Goal: Task Accomplishment & Management: Complete application form

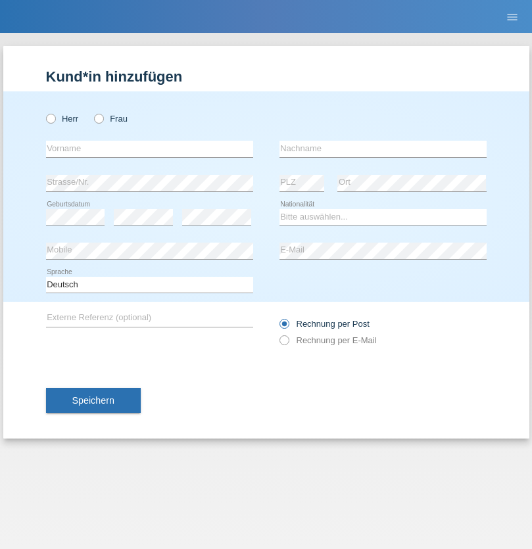
radio input "true"
click at [149, 149] on input "text" at bounding box center [149, 149] width 207 height 16
type input "[PERSON_NAME]"
click at [383, 149] on input "text" at bounding box center [383, 149] width 207 height 16
type input "Gielen"
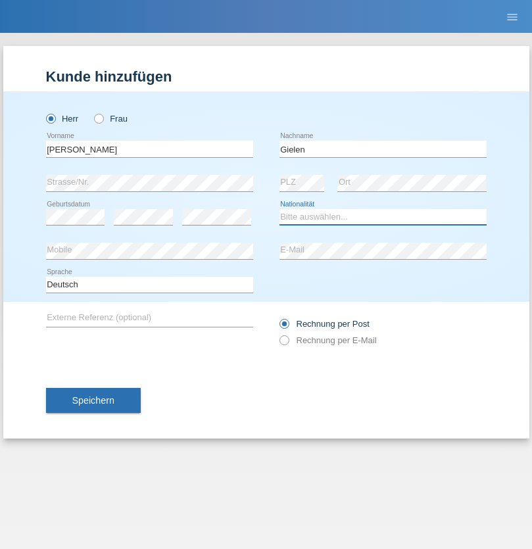
select select "DE"
select select "C"
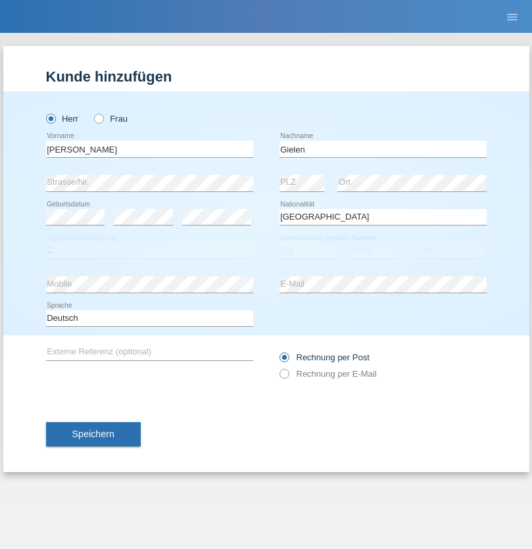
select select "30"
select select "05"
select select "2021"
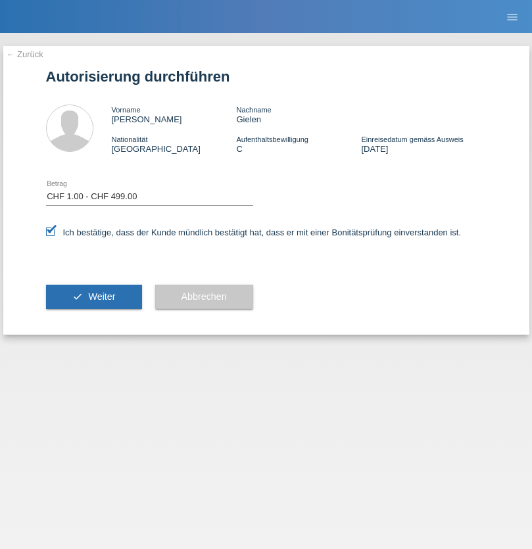
select select "1"
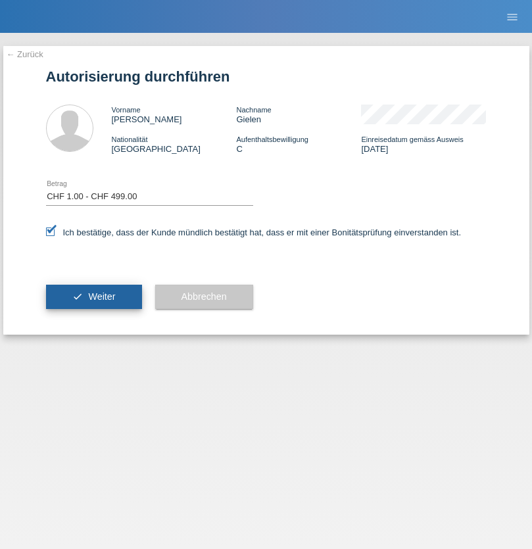
click at [93, 297] on span "Weiter" at bounding box center [101, 297] width 27 height 11
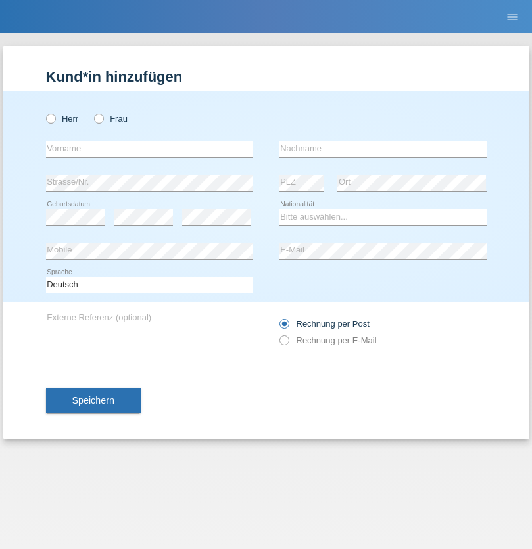
radio input "true"
click at [149, 149] on input "text" at bounding box center [149, 149] width 207 height 16
type input "[PERSON_NAME]"
click at [383, 149] on input "text" at bounding box center [383, 149] width 207 height 16
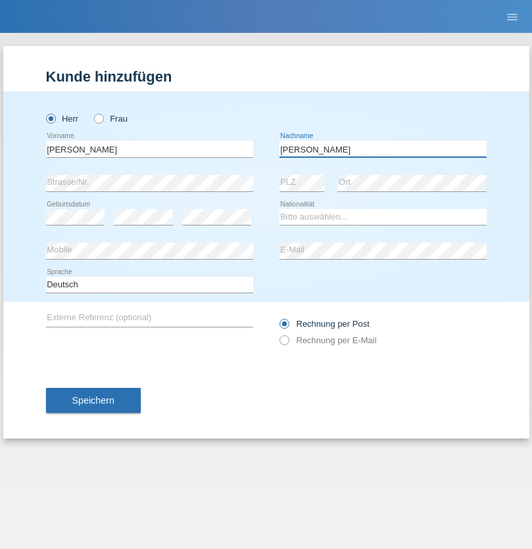
type input "[PERSON_NAME]"
select select "CH"
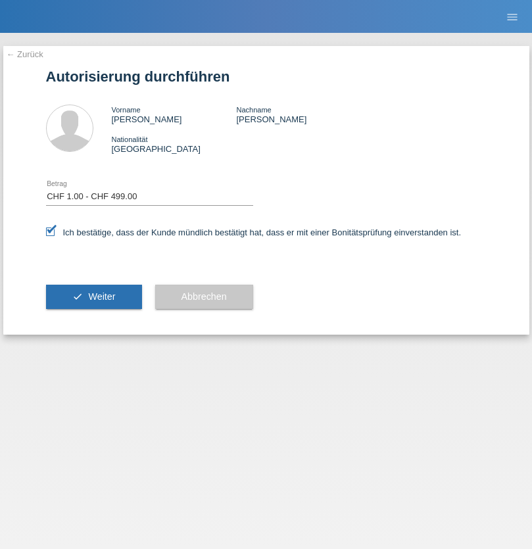
select select "1"
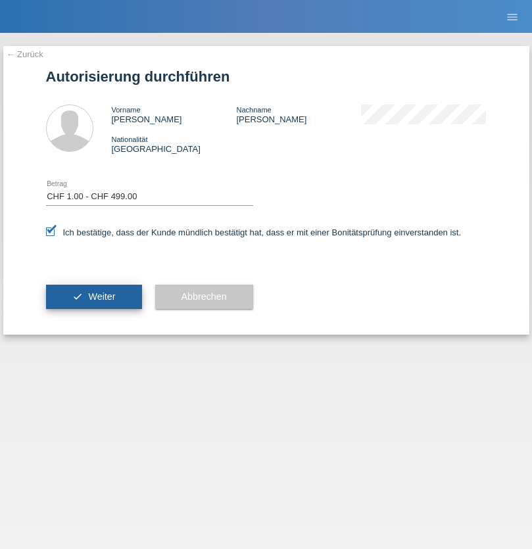
click at [93, 297] on span "Weiter" at bounding box center [101, 297] width 27 height 11
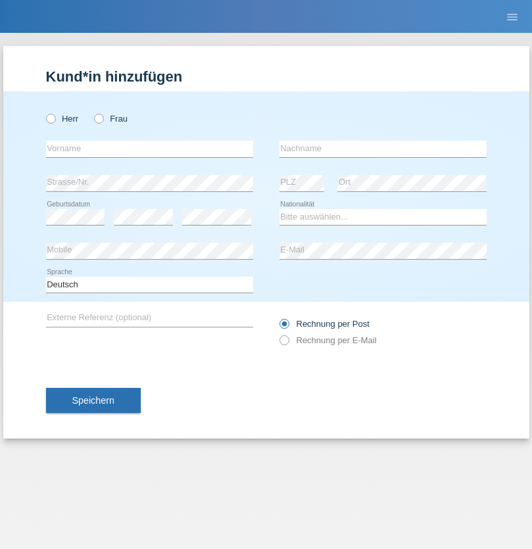
radio input "true"
click at [149, 149] on input "text" at bounding box center [149, 149] width 207 height 16
type input "David"
click at [383, 149] on input "text" at bounding box center [383, 149] width 207 height 16
type input "Nydegger"
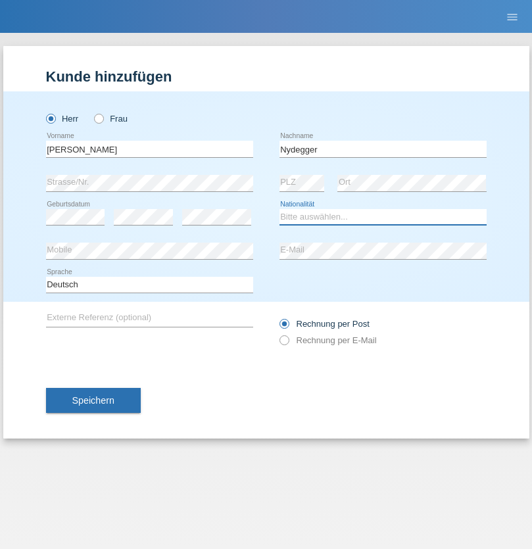
select select "CH"
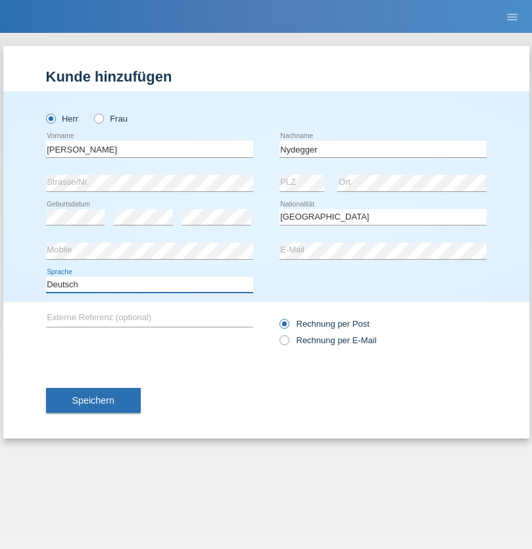
select select "en"
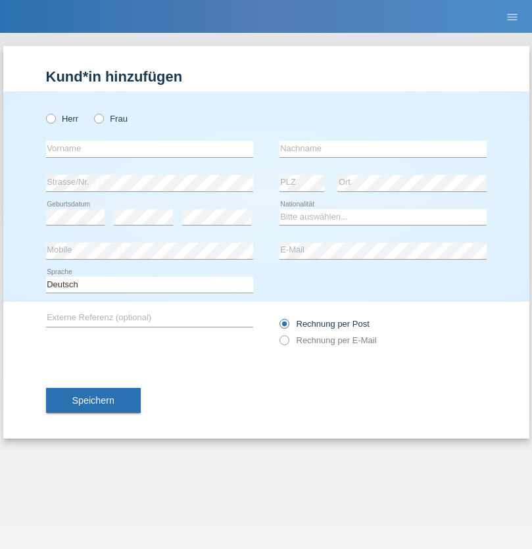
radio input "true"
click at [149, 149] on input "text" at bounding box center [149, 149] width 207 height 16
type input "Corinne"
click at [383, 149] on input "text" at bounding box center [383, 149] width 207 height 16
type input "Nydegger"
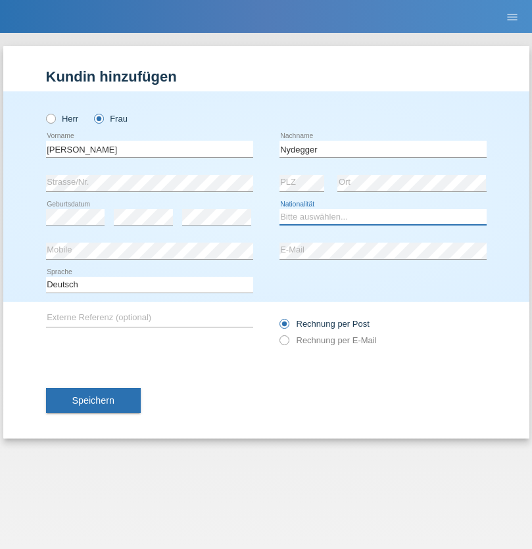
select select "CH"
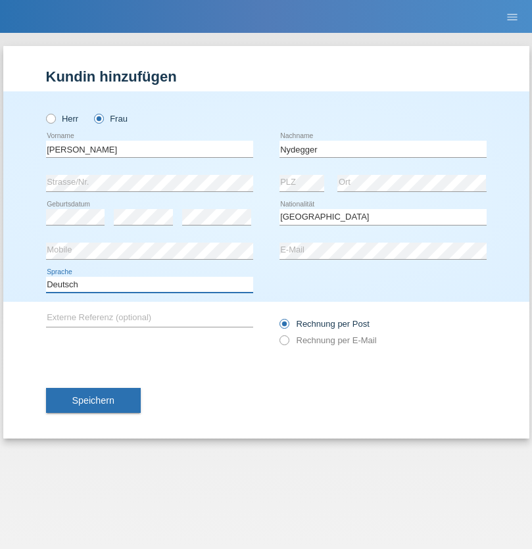
select select "en"
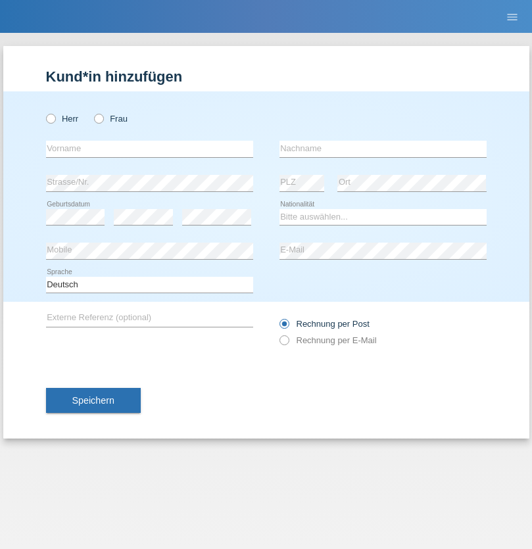
radio input "true"
click at [149, 149] on input "text" at bounding box center [149, 149] width 207 height 16
type input "Goekhan"
click at [383, 149] on input "text" at bounding box center [383, 149] width 207 height 16
type input "Akarsu"
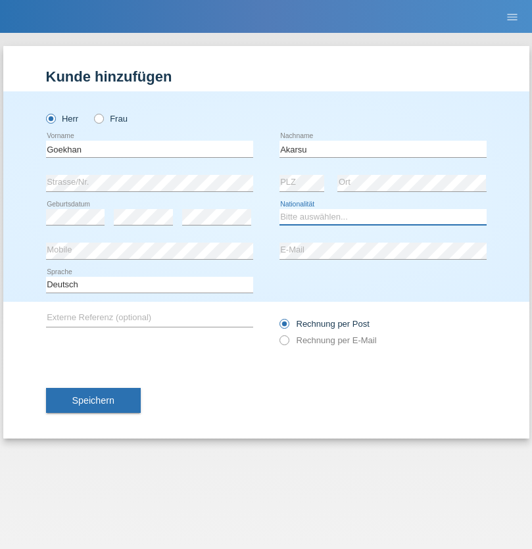
select select "AT"
select select "C"
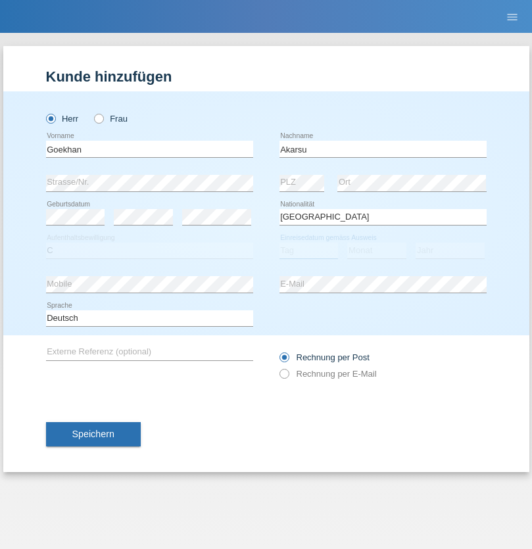
select select "01"
select select "05"
select select "2021"
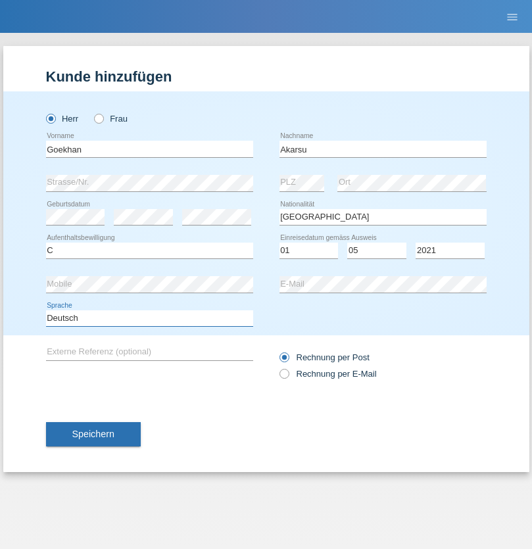
select select "en"
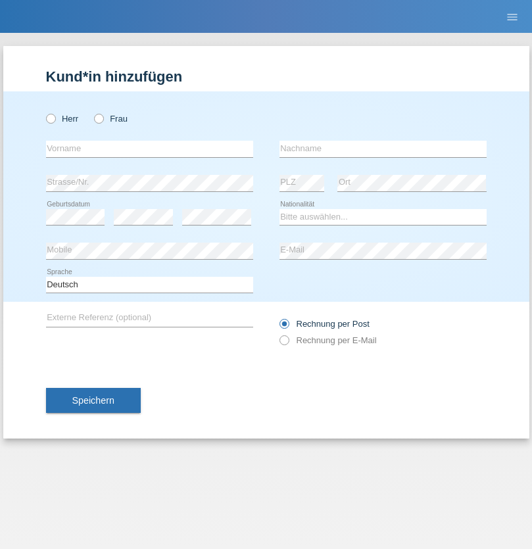
radio input "true"
click at [149, 149] on input "text" at bounding box center [149, 149] width 207 height 16
type input "[PERSON_NAME]"
click at [383, 149] on input "text" at bounding box center [383, 149] width 207 height 16
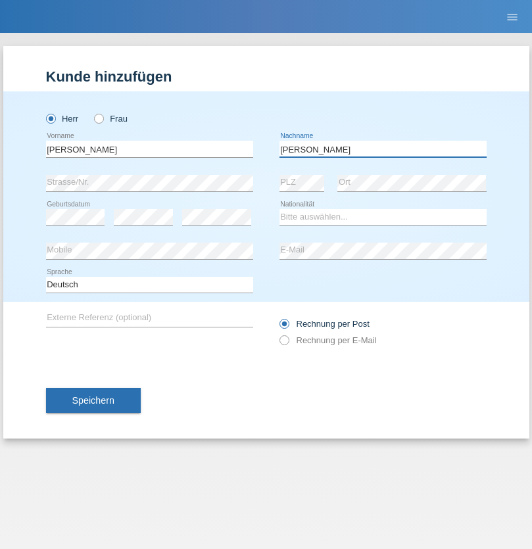
type input "Daniele"
select select "IT"
select select "C"
select select "22"
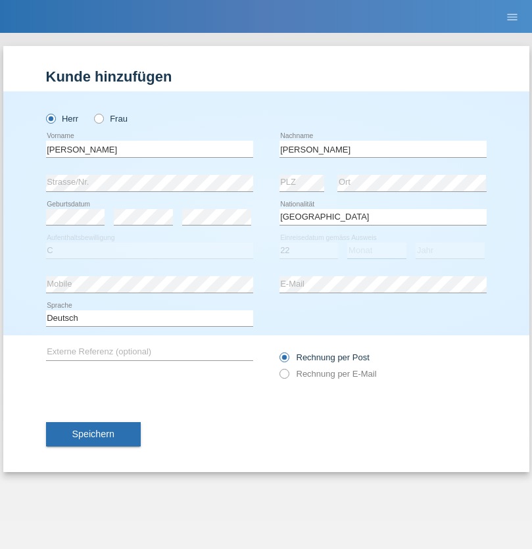
select select "06"
select select "1964"
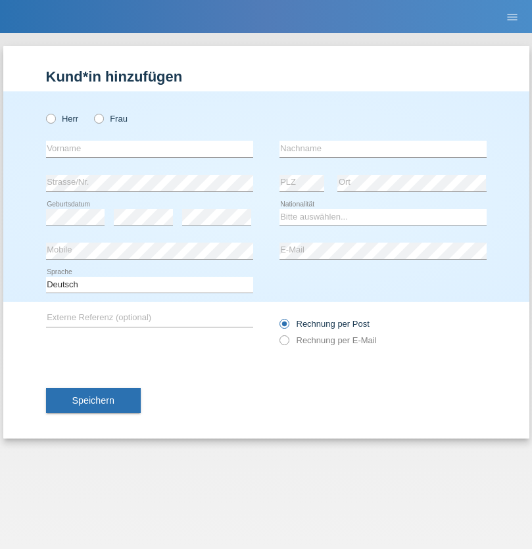
radio input "true"
click at [149, 149] on input "text" at bounding box center [149, 149] width 207 height 16
type input "[DATE]"
click at [383, 149] on input "text" at bounding box center [383, 149] width 207 height 16
type input "[PERSON_NAME]"
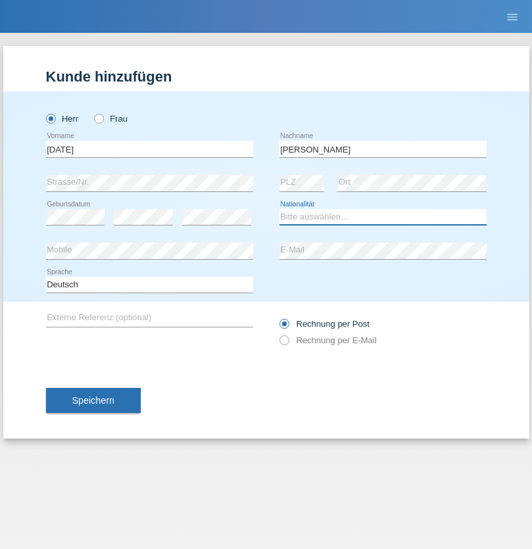
select select "IT"
select select "C"
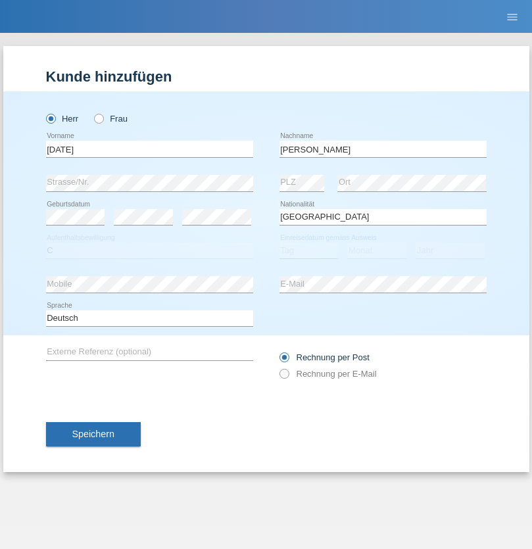
select select "01"
select select "05"
select select "2021"
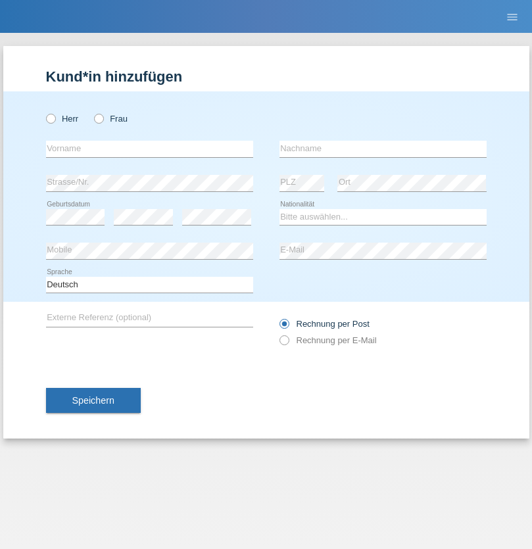
radio input "true"
click at [149, 149] on input "text" at bounding box center [149, 149] width 207 height 16
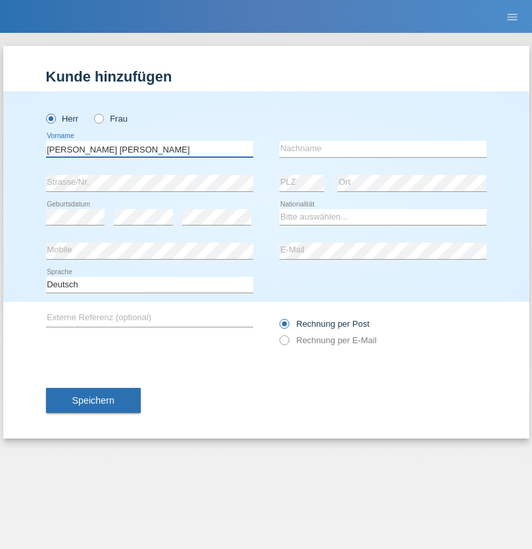
type input "[PERSON_NAME] [PERSON_NAME]"
click at [383, 149] on input "text" at bounding box center [383, 149] width 207 height 16
type input "Cislariu"
select select "CH"
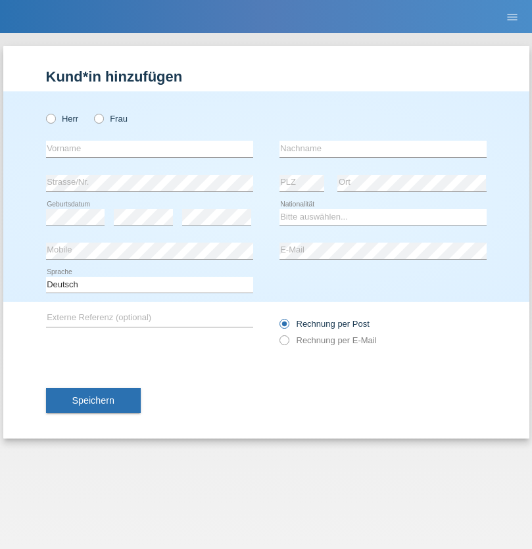
radio input "true"
select select "CH"
radio input "true"
click at [149, 149] on input "text" at bounding box center [149, 149] width 207 height 16
type input "Zsolt"
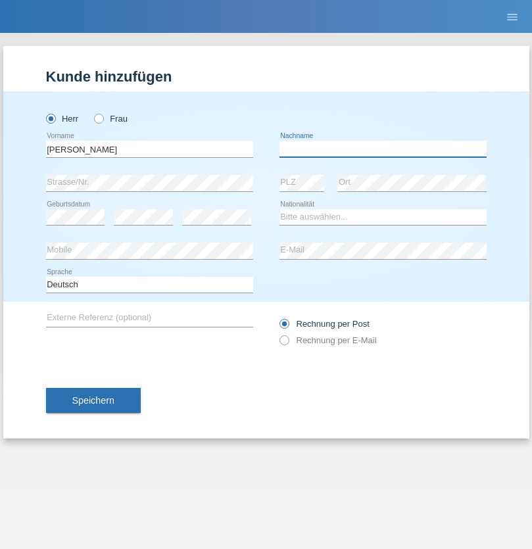
click at [383, 149] on input "text" at bounding box center [383, 149] width 207 height 16
type input "Kappelmayer"
select select "MG"
select select "C"
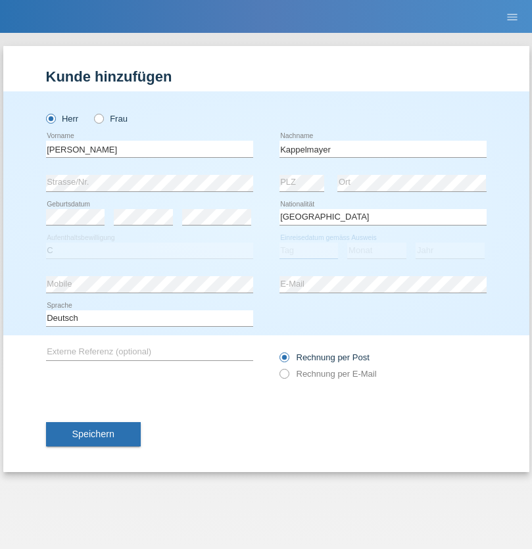
select select "31"
select select "08"
select select "2021"
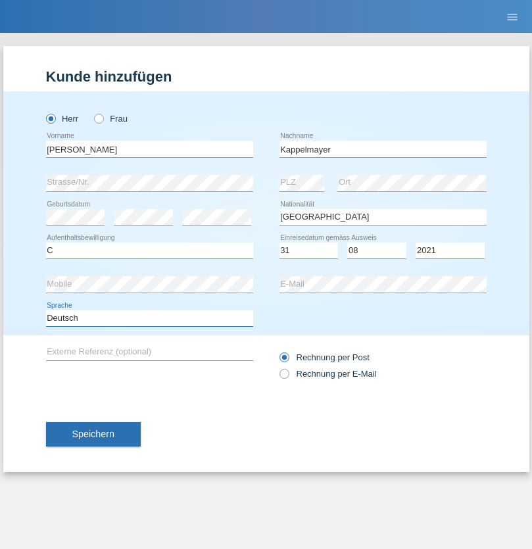
select select "en"
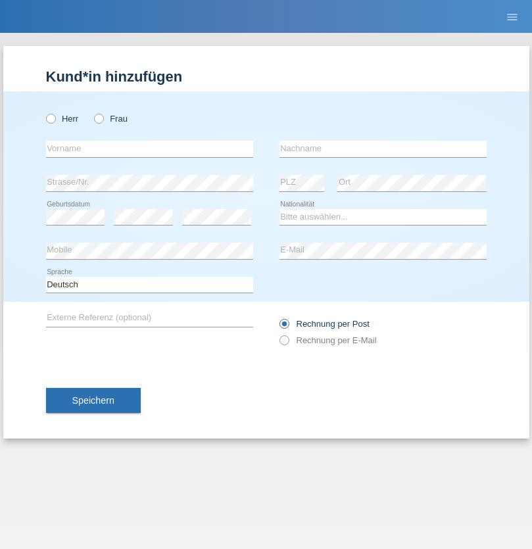
radio input "true"
click at [149, 149] on input "text" at bounding box center [149, 149] width 207 height 16
type input "firat"
click at [383, 149] on input "text" at bounding box center [383, 149] width 207 height 16
type input "kara"
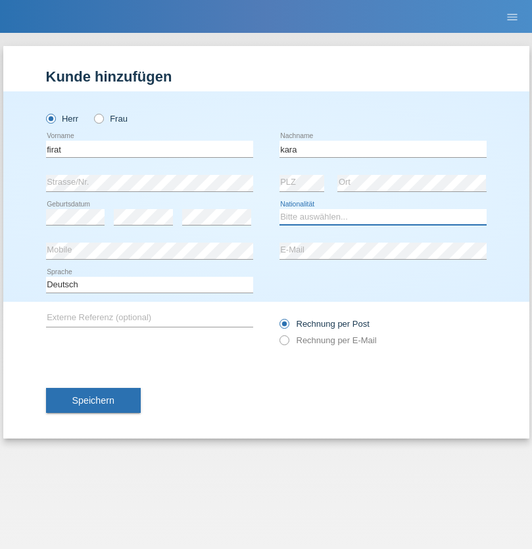
select select "CH"
radio input "true"
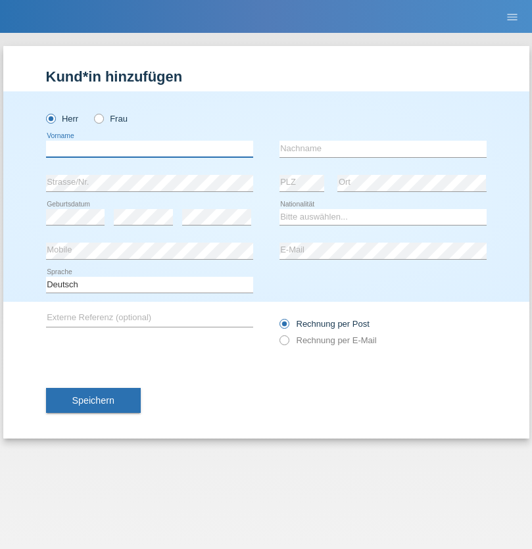
click at [149, 149] on input "text" at bounding box center [149, 149] width 207 height 16
type input "Jean Panda"
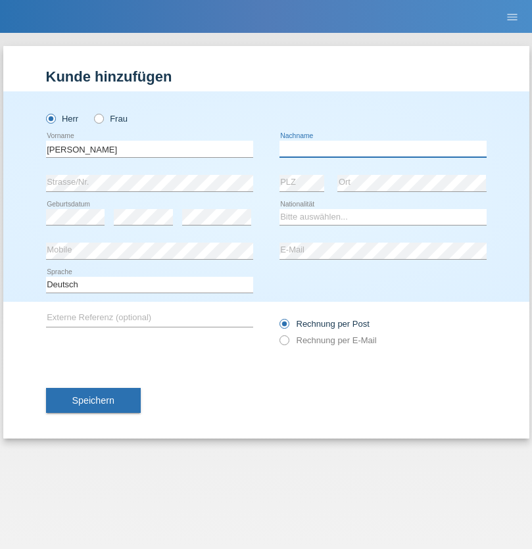
click at [383, 149] on input "text" at bounding box center [383, 149] width 207 height 16
type input "Panda nzinga"
select select "MN"
select select "C"
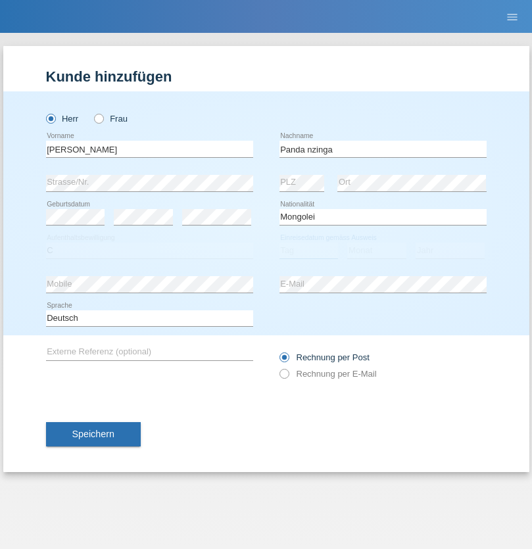
select select "28"
select select "11"
select select "2001"
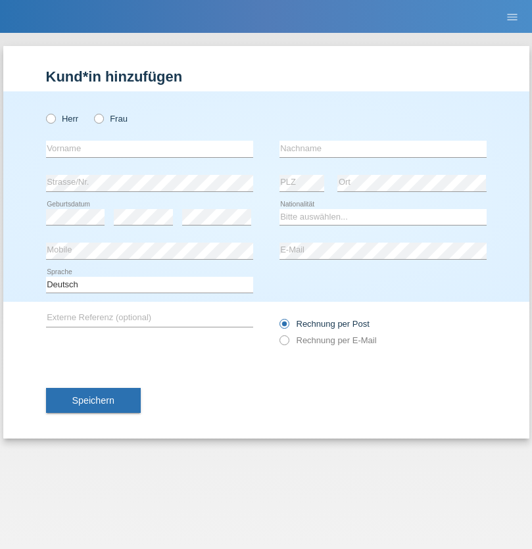
radio input "true"
select select "HU"
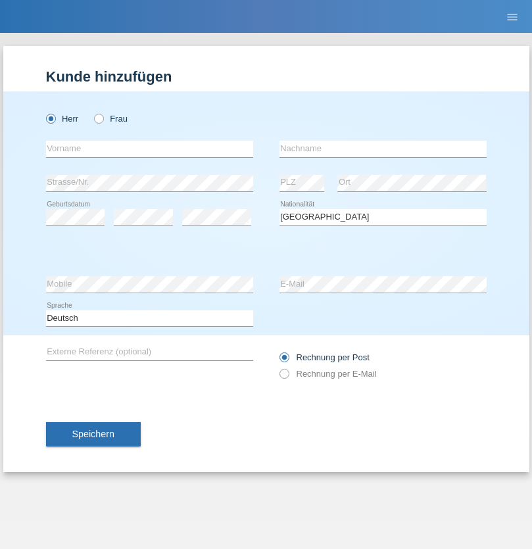
select select "C"
select select "30"
select select "10"
select select "2021"
